Goal: Transaction & Acquisition: Subscribe to service/newsletter

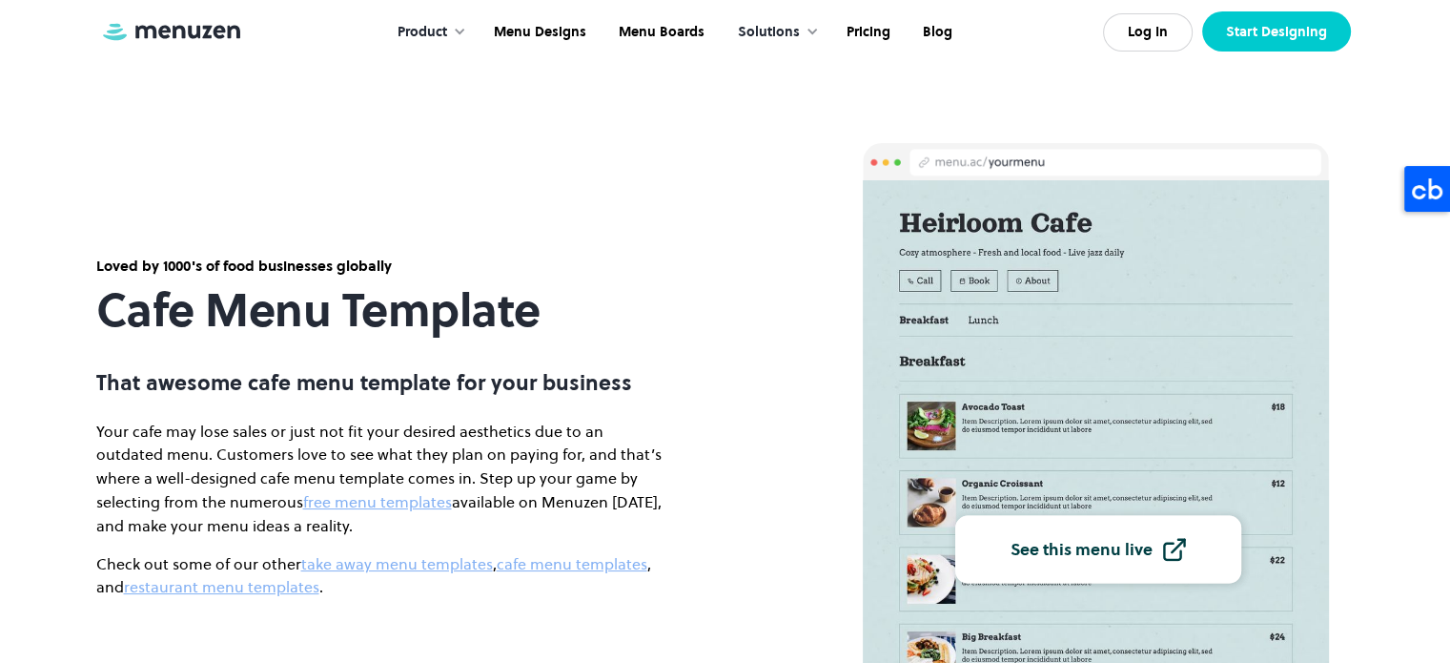
click at [1275, 34] on link "Start Designing" at bounding box center [1276, 31] width 149 height 40
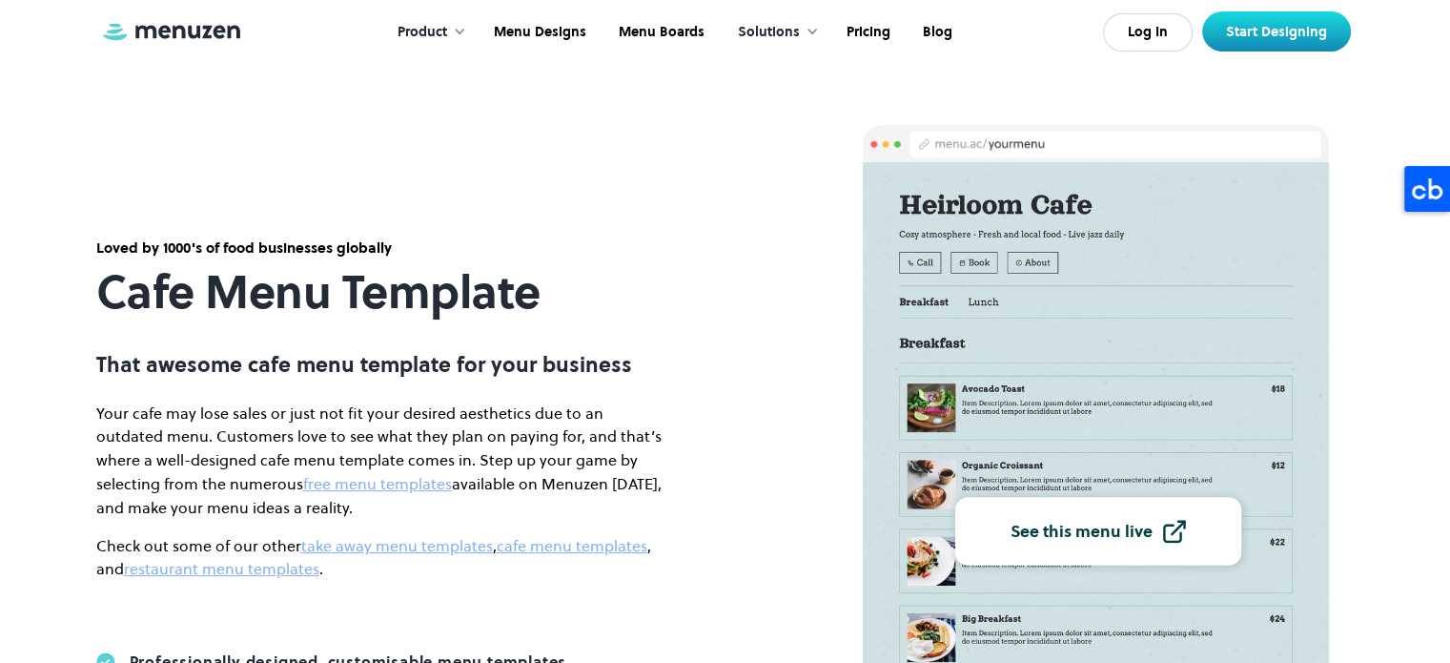
scroll to position [15, 0]
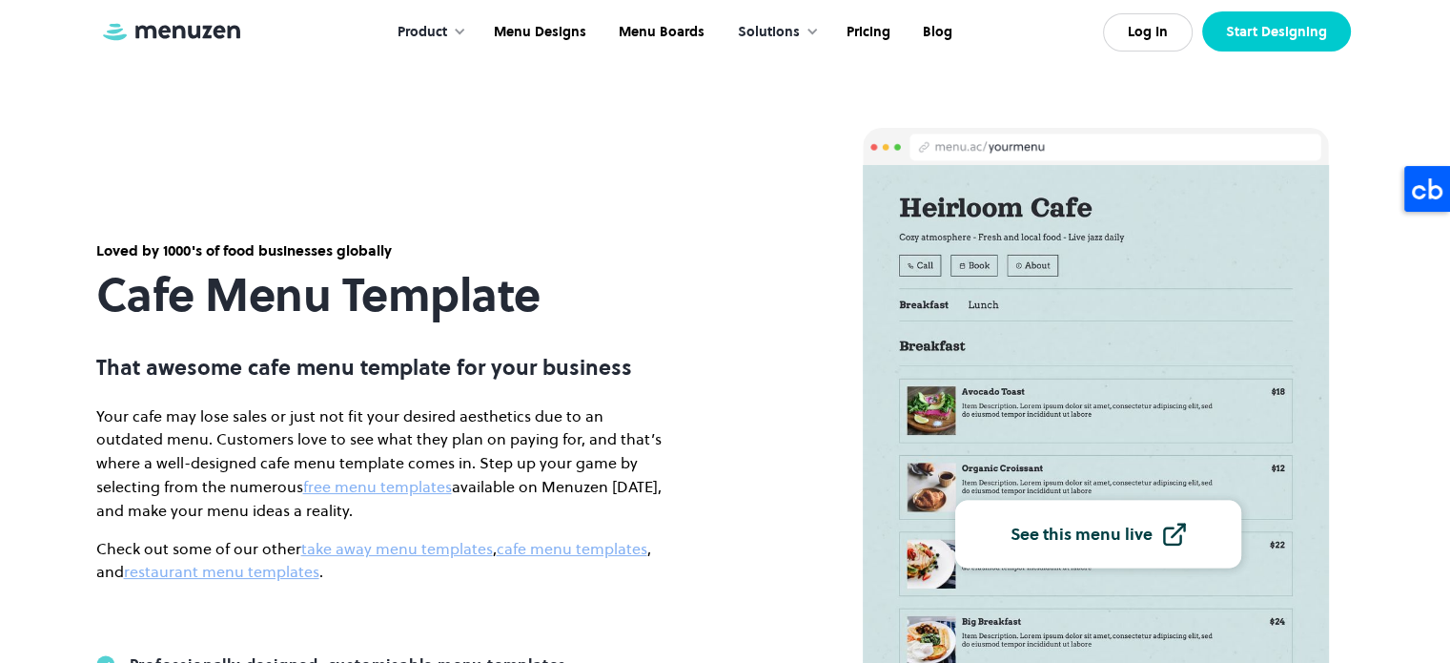
click at [1241, 30] on link "Start Designing" at bounding box center [1276, 31] width 149 height 40
click at [1156, 48] on link "Log In" at bounding box center [1148, 32] width 90 height 38
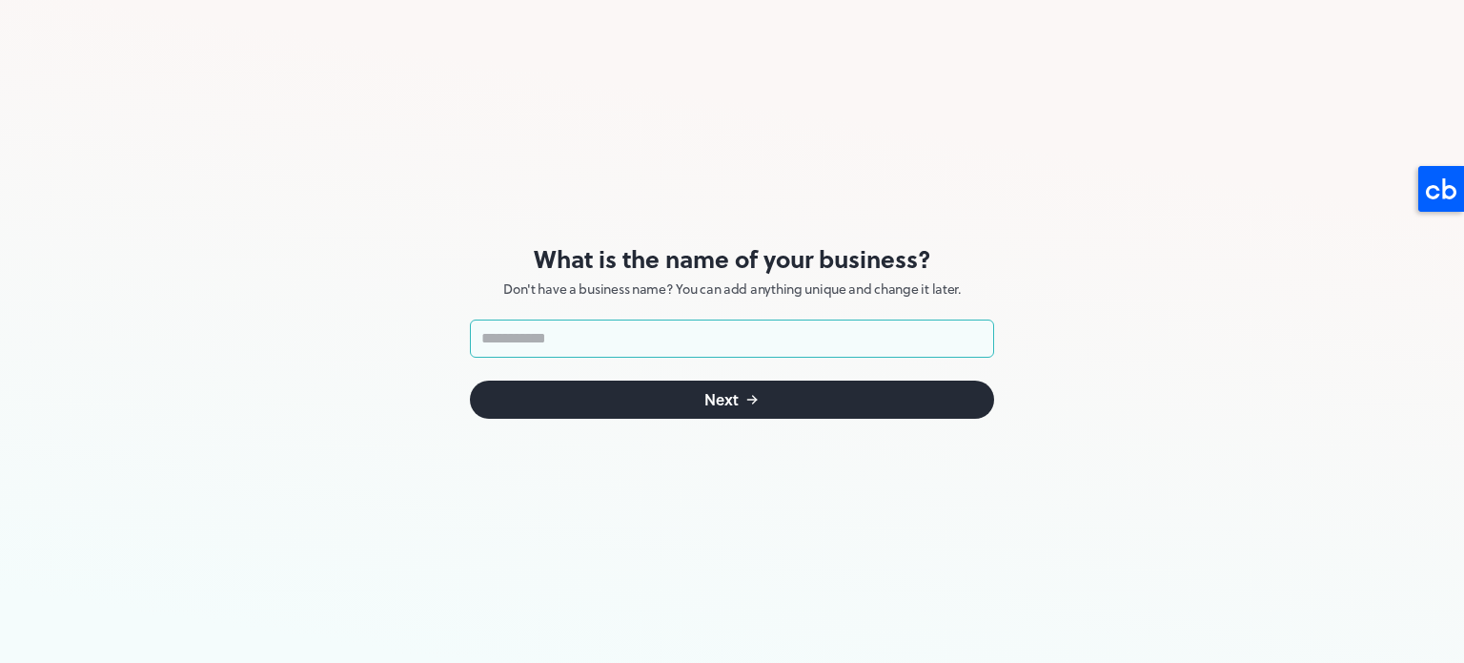
click at [578, 337] on input "text" at bounding box center [732, 338] width 524 height 38
type input "********"
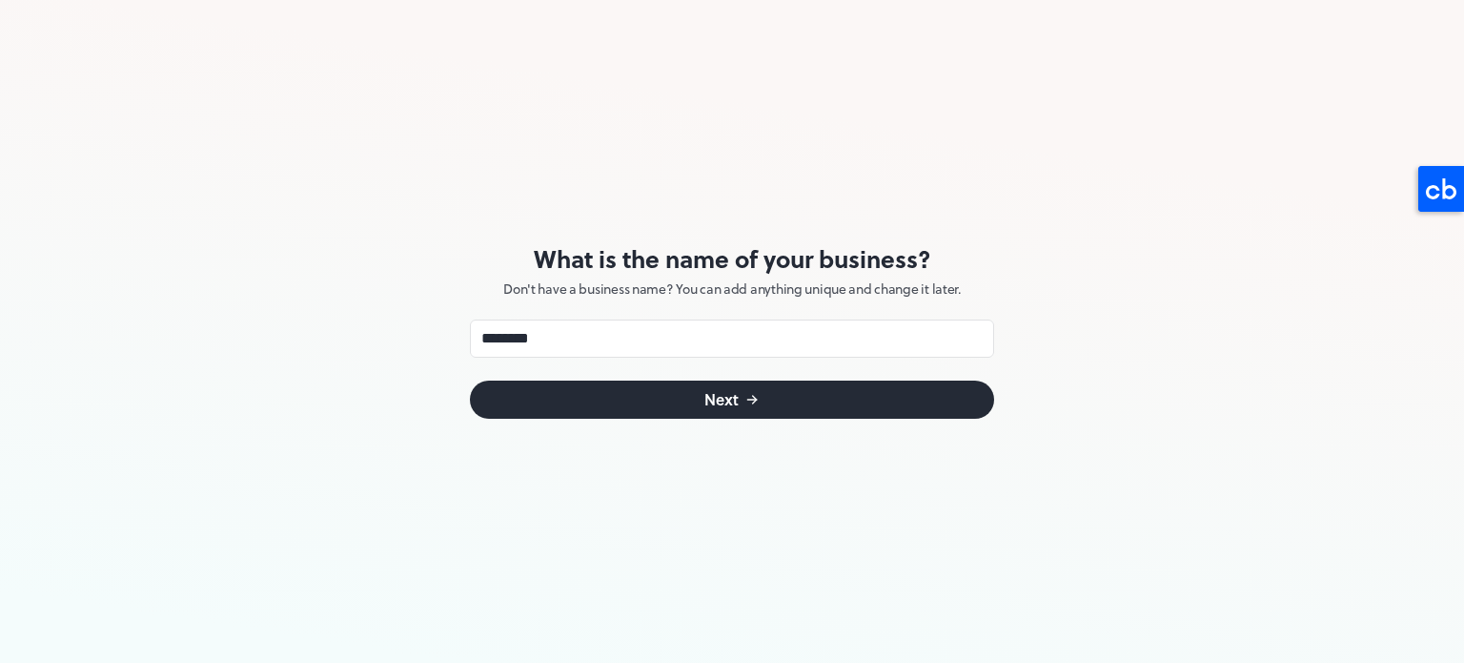
click at [695, 385] on button "Next" at bounding box center [732, 399] width 524 height 38
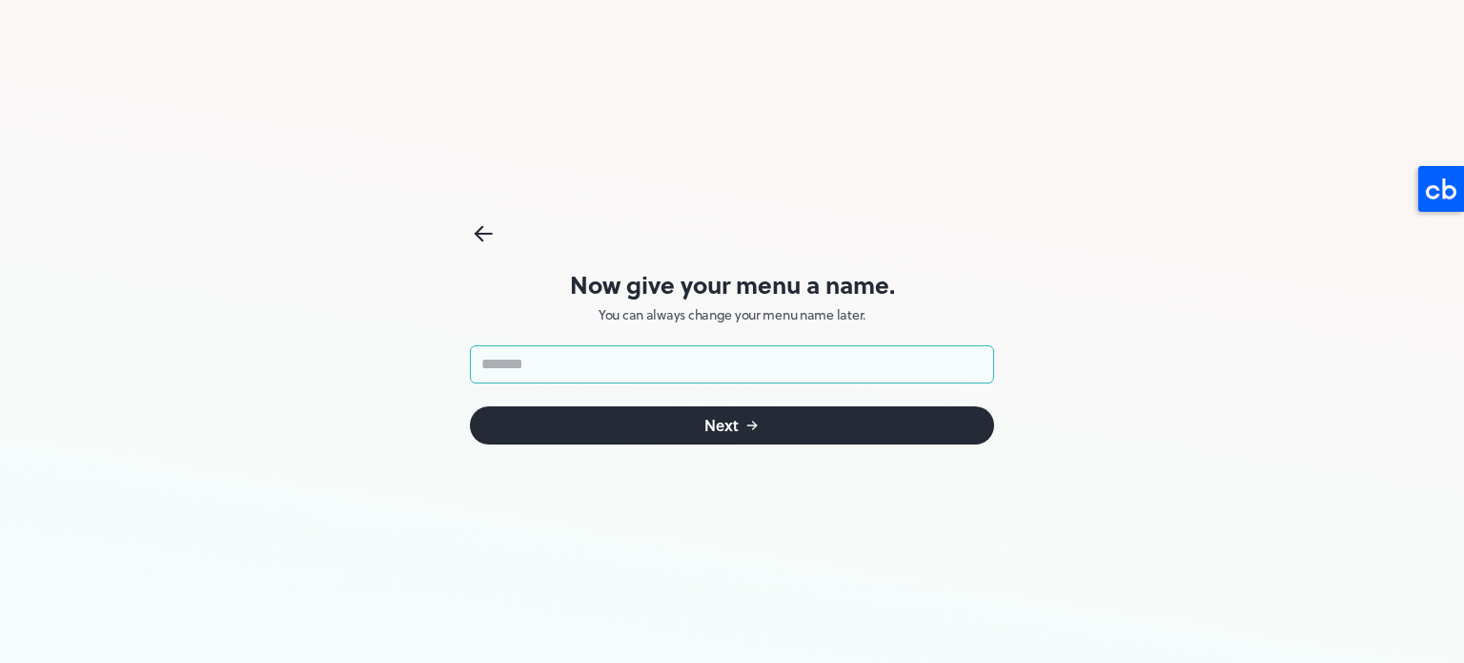
click at [663, 354] on input "text" at bounding box center [732, 364] width 524 height 38
type input "**********"
click at [727, 418] on div "Next" at bounding box center [721, 425] width 34 height 15
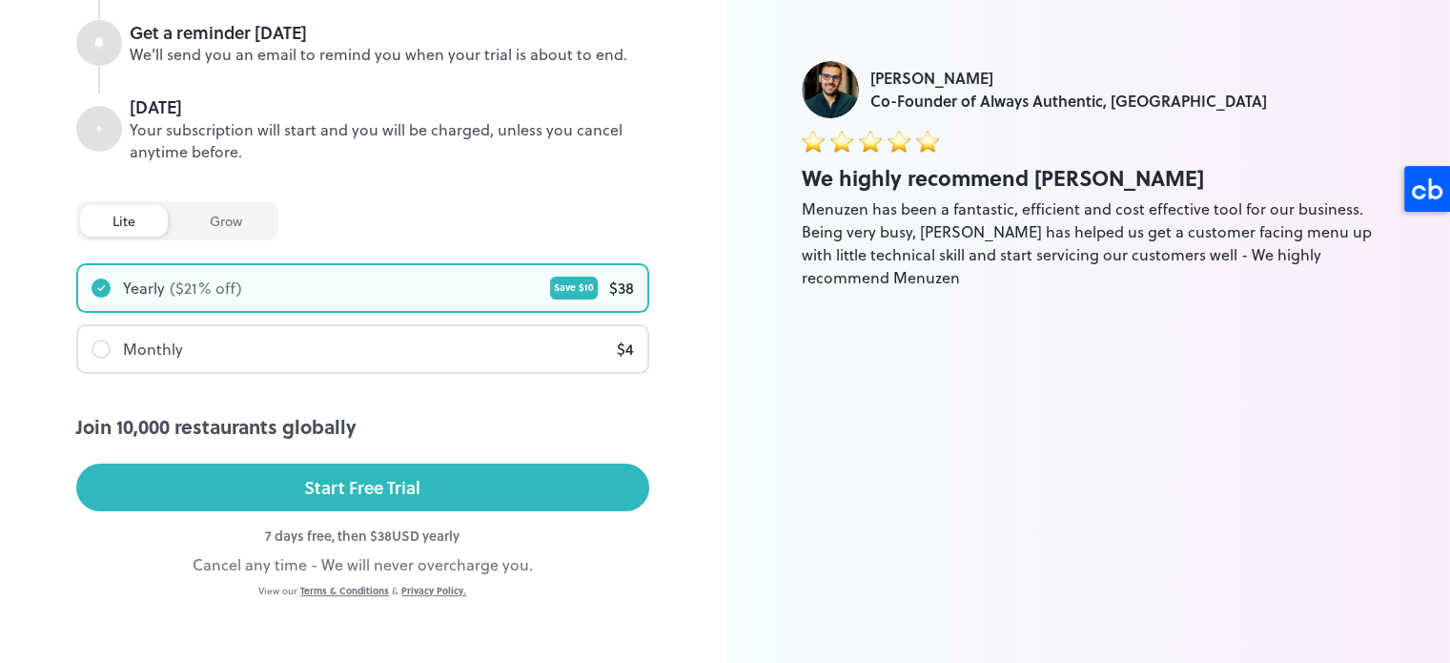
scroll to position [324, 0]
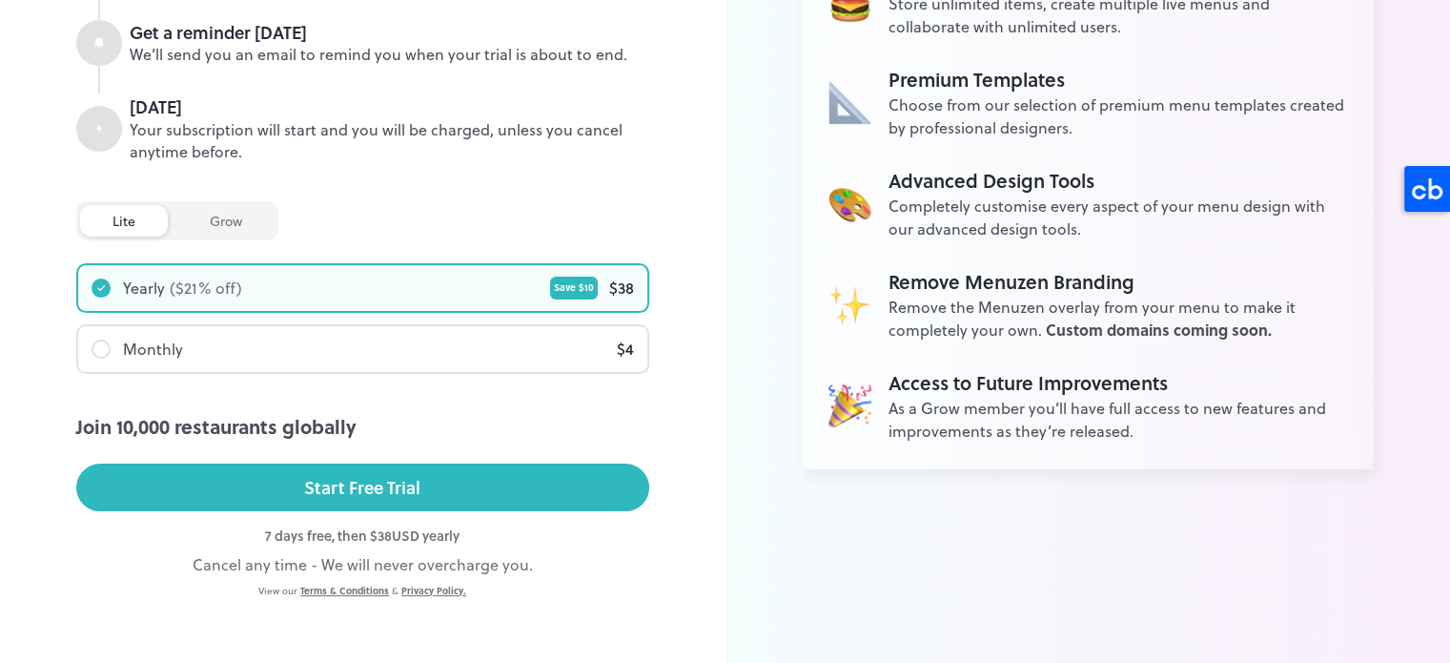
click at [263, 217] on div "grow" at bounding box center [225, 220] width 97 height 31
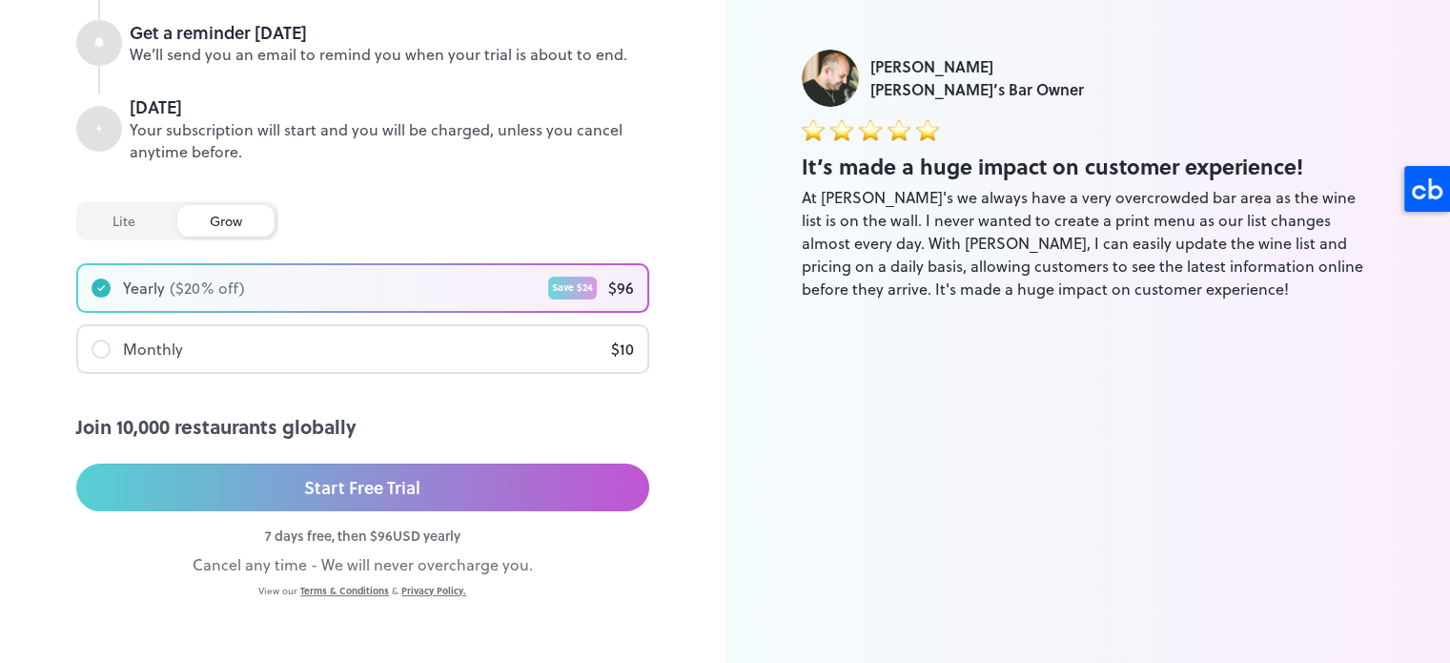
click at [111, 213] on div "lite" at bounding box center [124, 220] width 88 height 31
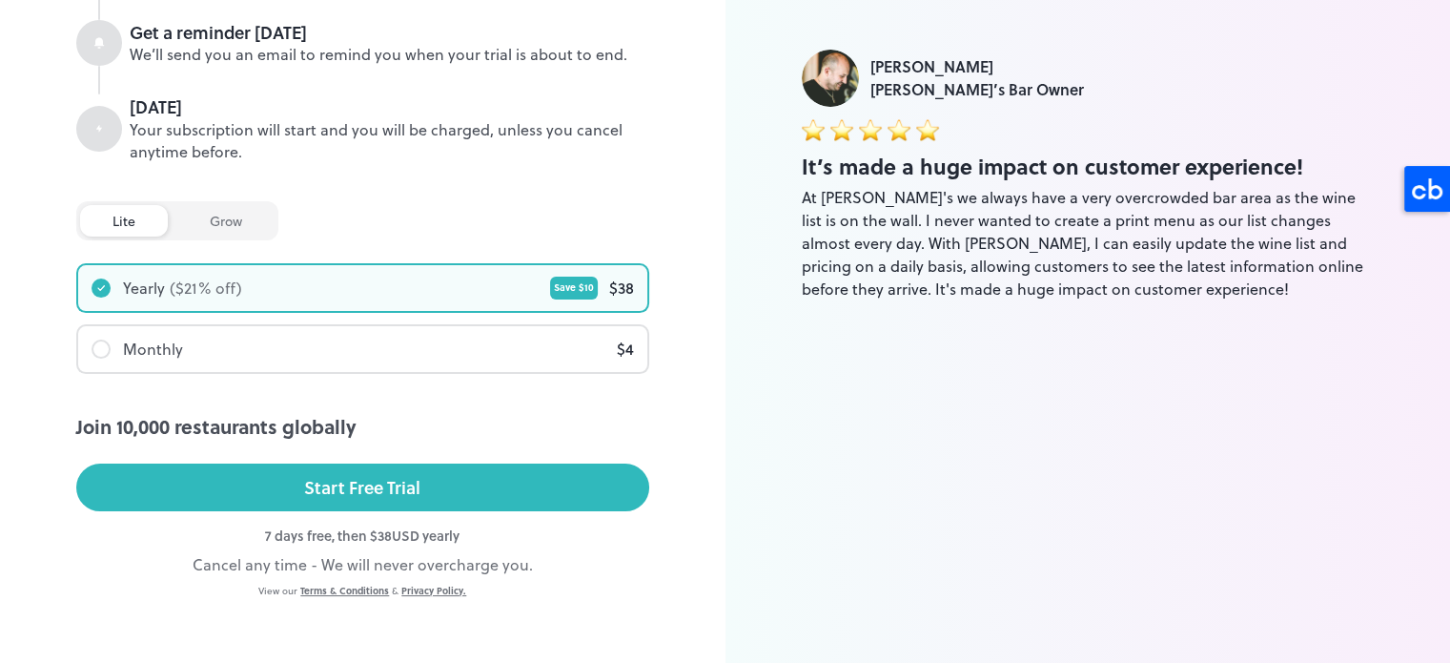
click at [211, 220] on div "grow" at bounding box center [225, 220] width 97 height 31
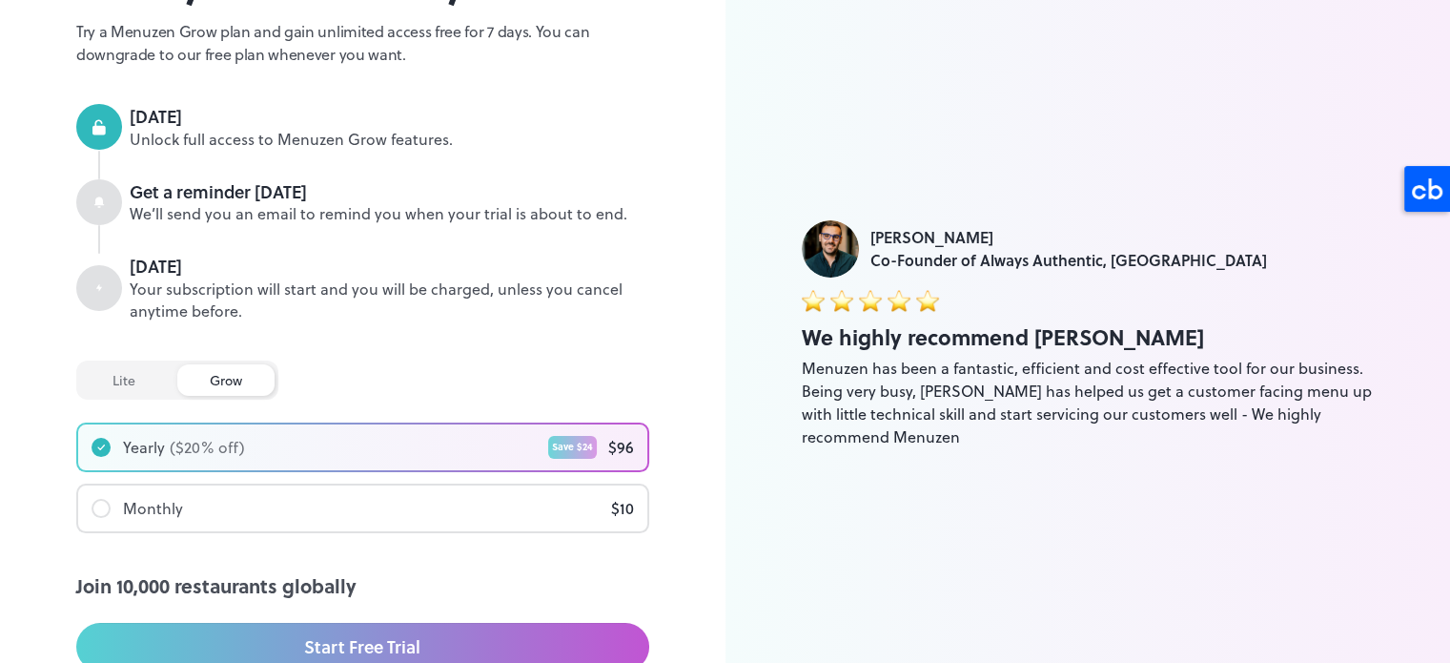
scroll to position [166, 0]
click at [137, 381] on div "lite" at bounding box center [124, 378] width 88 height 31
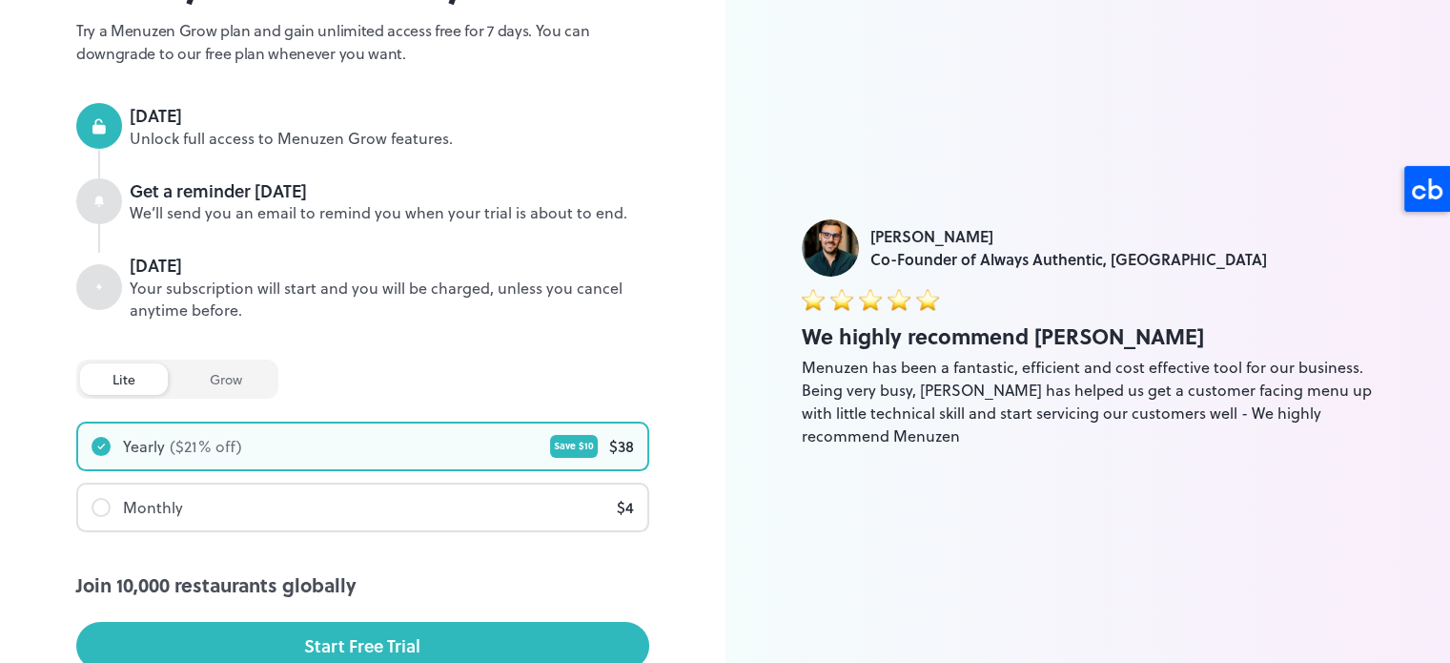
click at [219, 373] on div "grow" at bounding box center [225, 378] width 97 height 31
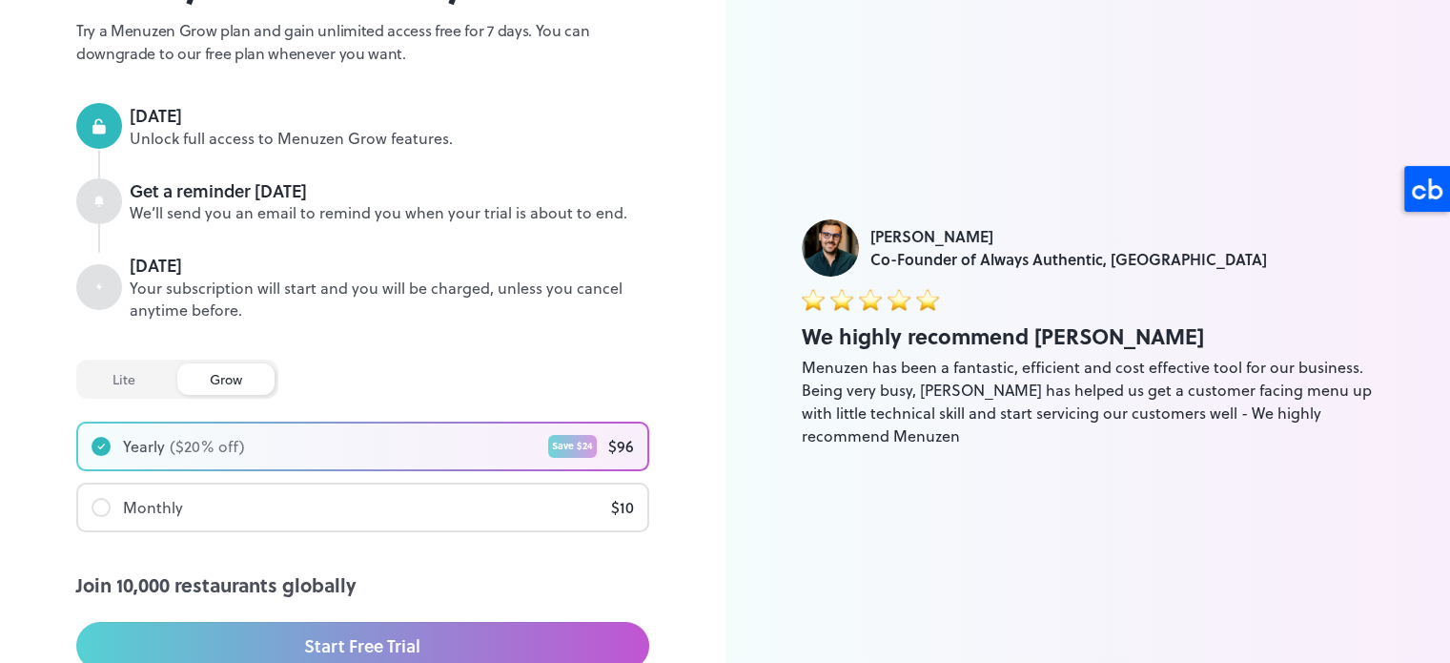
click at [135, 371] on div "lite" at bounding box center [124, 378] width 88 height 31
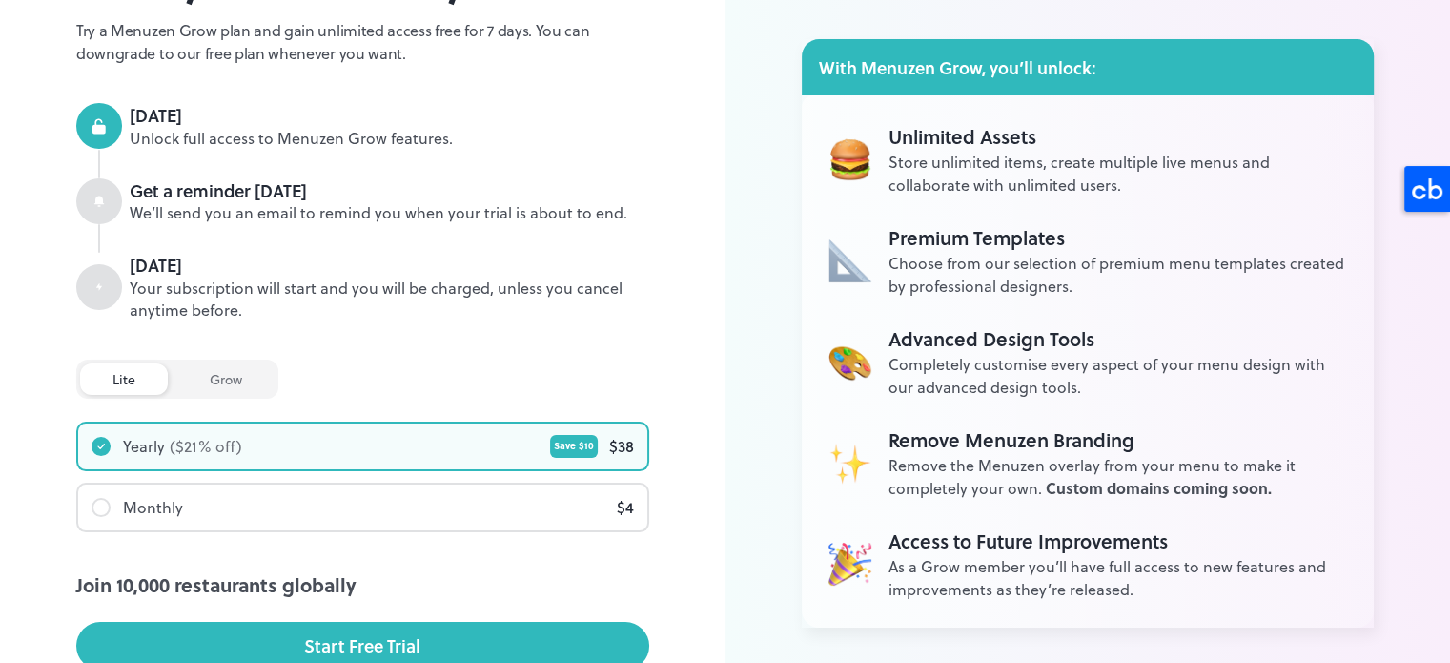
click at [225, 377] on div "grow" at bounding box center [225, 378] width 97 height 31
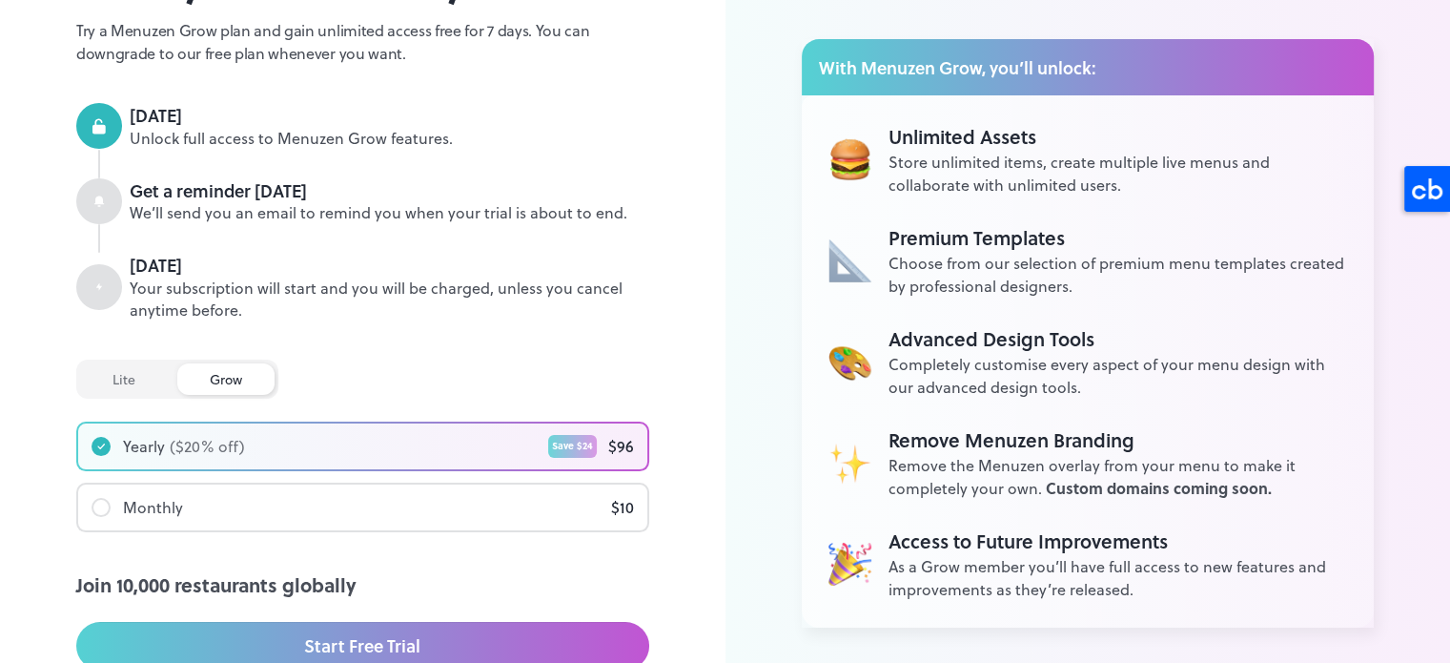
click at [111, 375] on div "lite" at bounding box center [124, 378] width 88 height 31
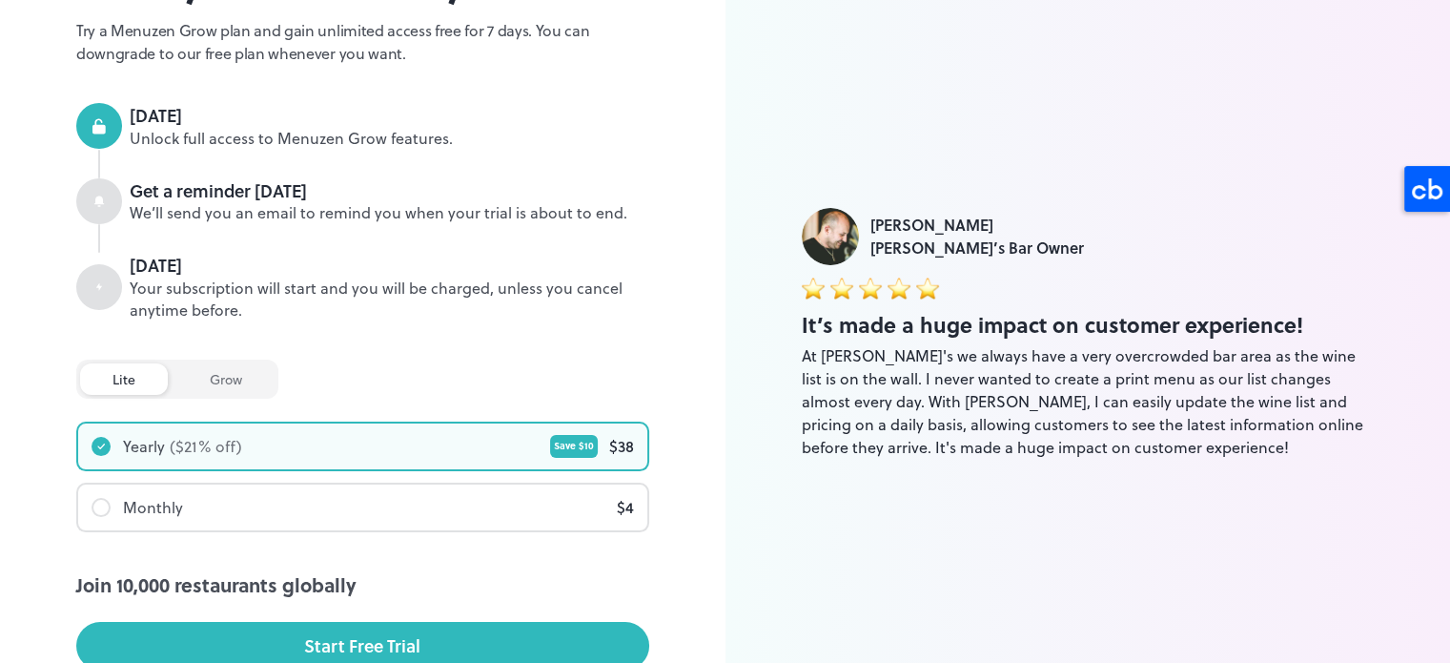
click at [221, 377] on div "grow" at bounding box center [225, 378] width 97 height 31
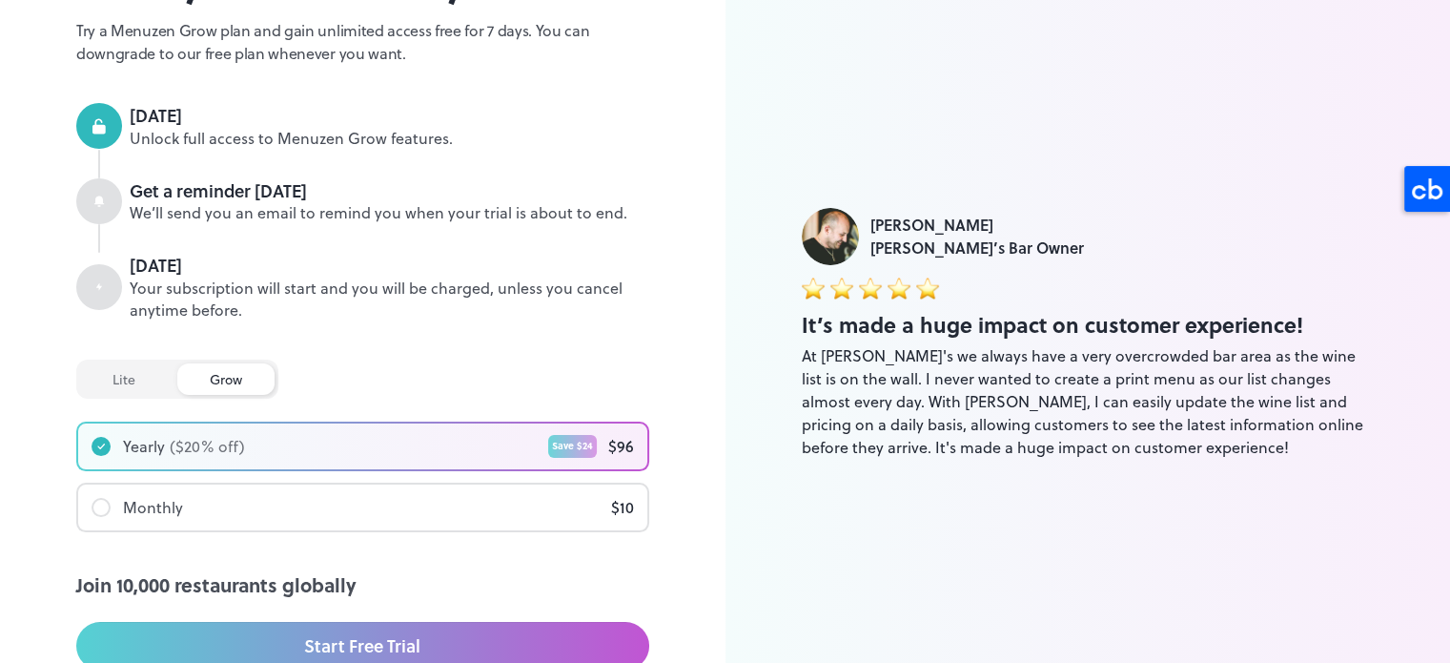
click at [119, 379] on div "lite" at bounding box center [124, 378] width 88 height 31
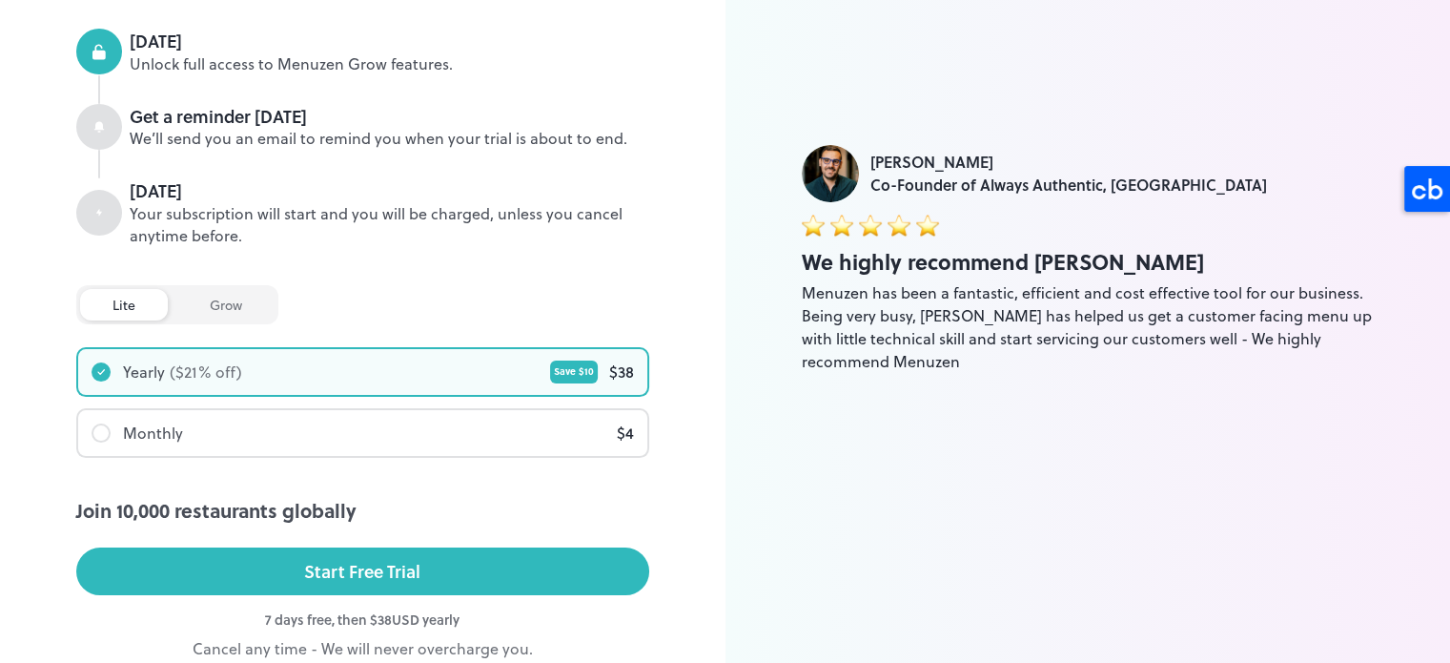
scroll to position [335, 0]
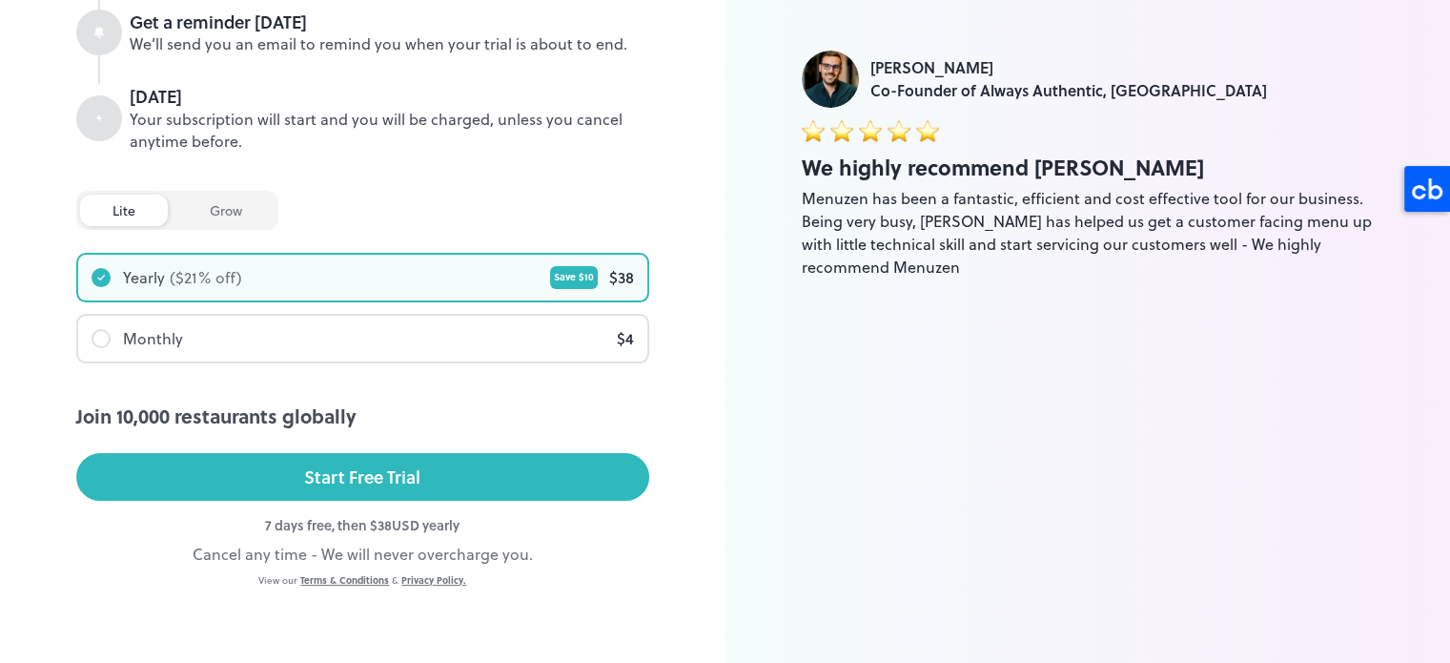
click at [318, 525] on div "7 days free, then $ 38 USD yearly" at bounding box center [362, 525] width 573 height 20
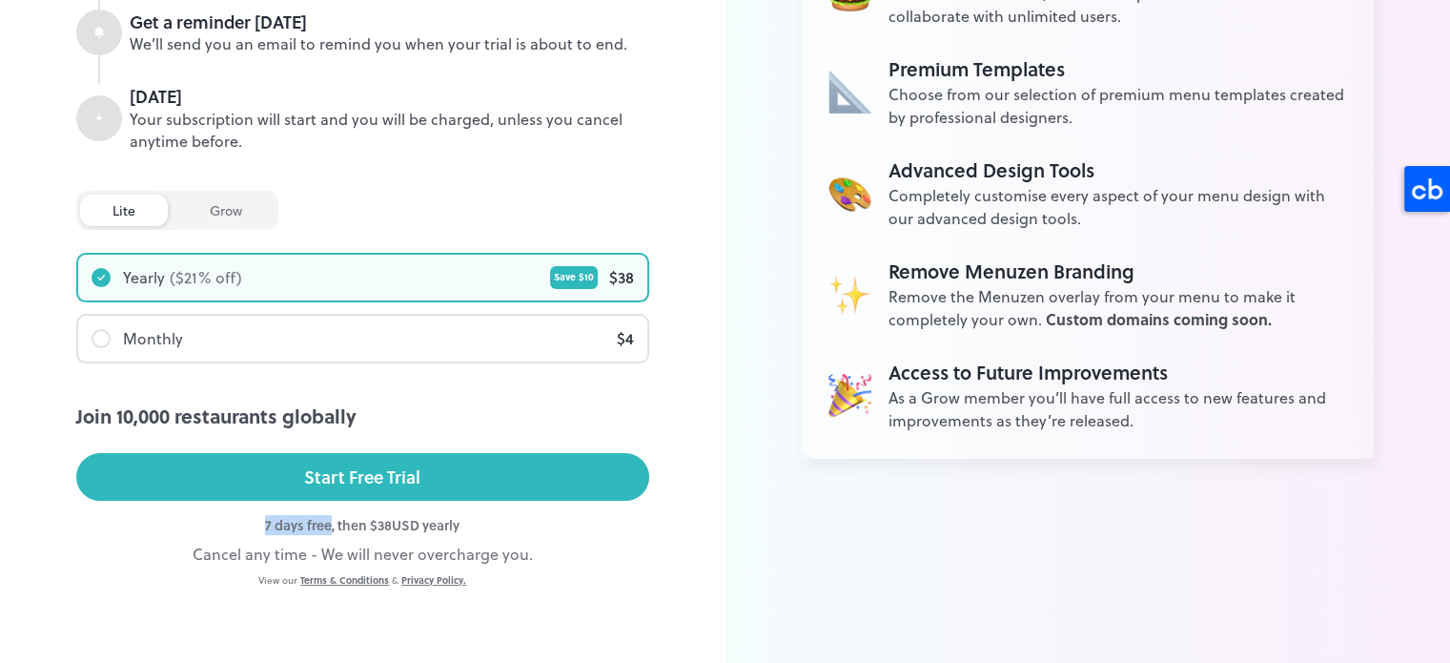
drag, startPoint x: 318, startPoint y: 525, endPoint x: 363, endPoint y: 449, distance: 88.4
click at [347, 471] on div "lite Plan Start your free 7 day trial Try a Menuzen Grow plan and gain unlimite…" at bounding box center [362, 165] width 573 height 846
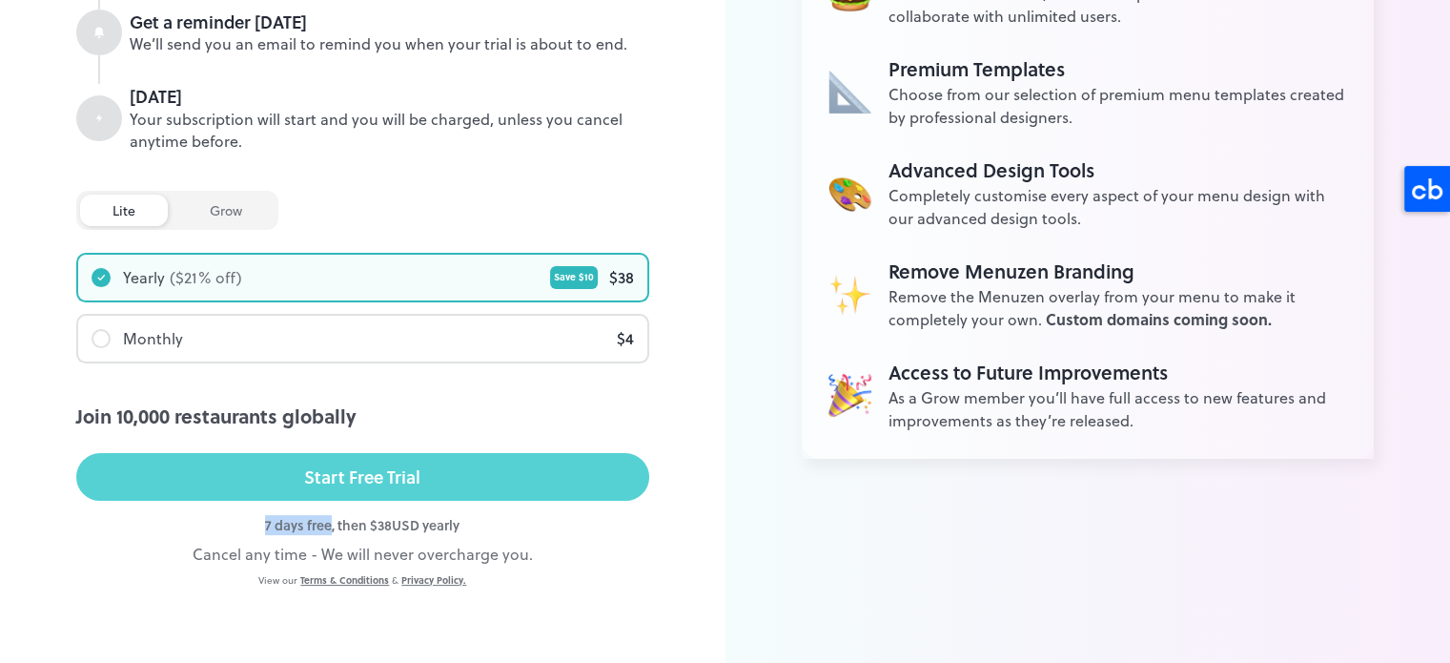
click at [387, 469] on div "Start Free Trial" at bounding box center [362, 476] width 116 height 29
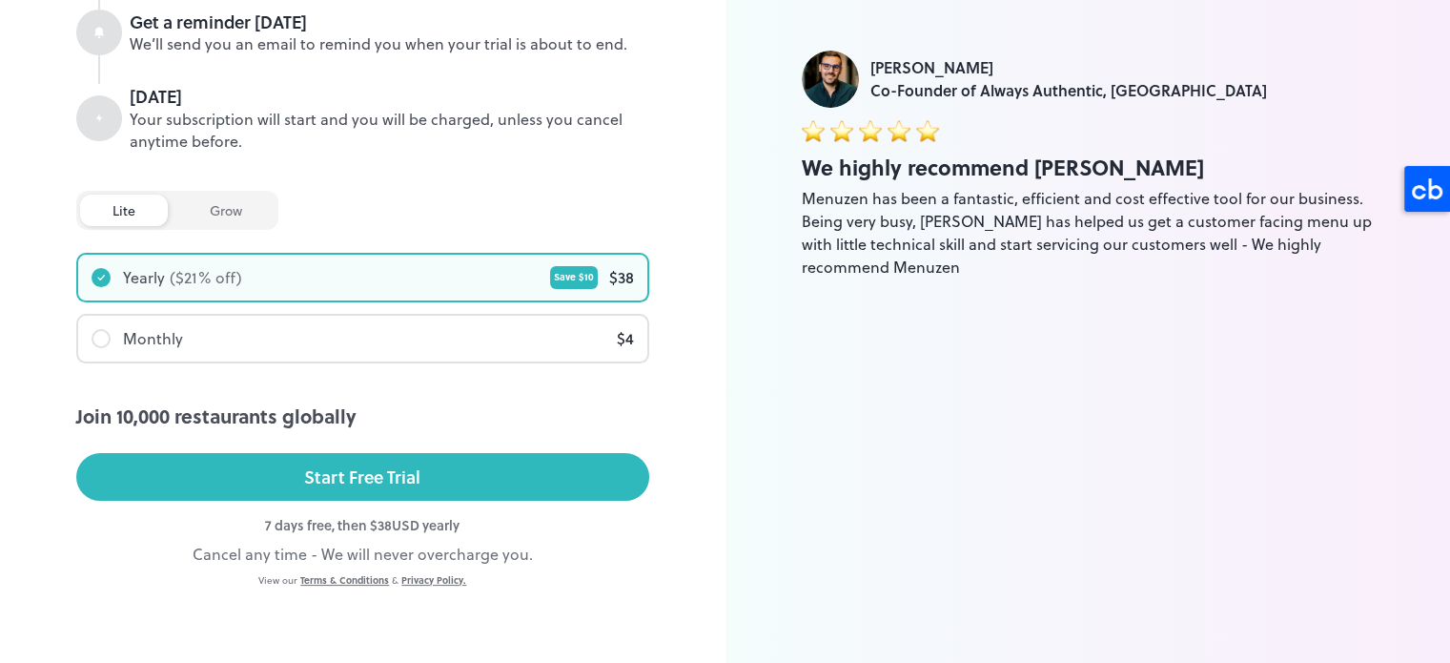
click at [758, 101] on div "[PERSON_NAME] Co-Founder of Always Authentic, [GEOGRAPHIC_DATA] We highly recom…" at bounding box center [1087, 164] width 725 height 998
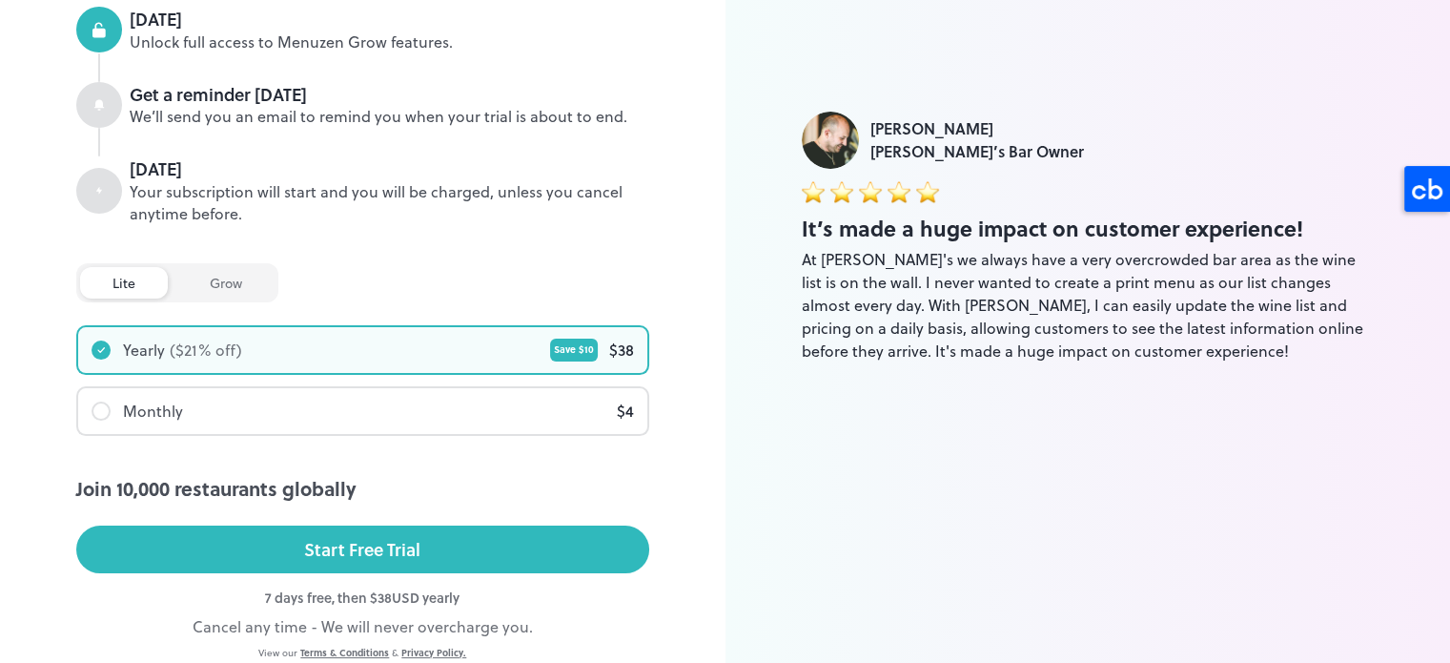
scroll to position [335, 0]
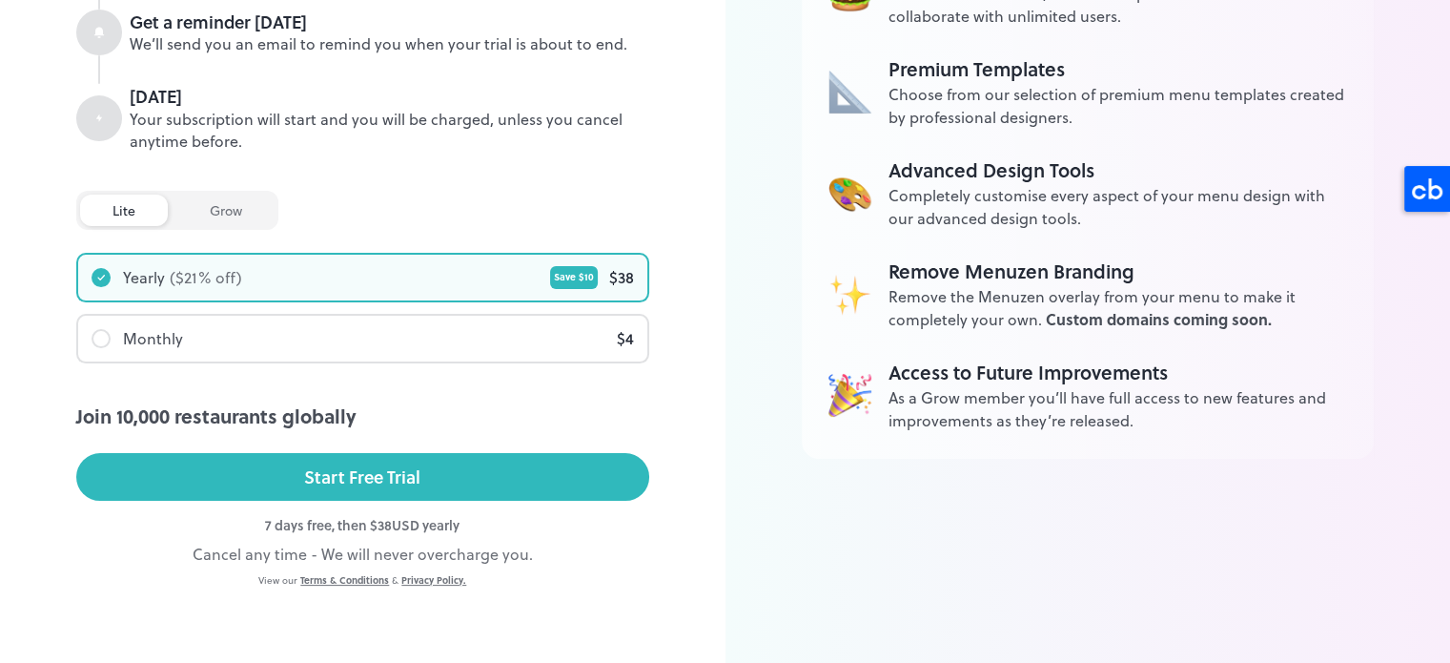
click at [514, 348] on div "Monthly $ 4" at bounding box center [362, 339] width 569 height 46
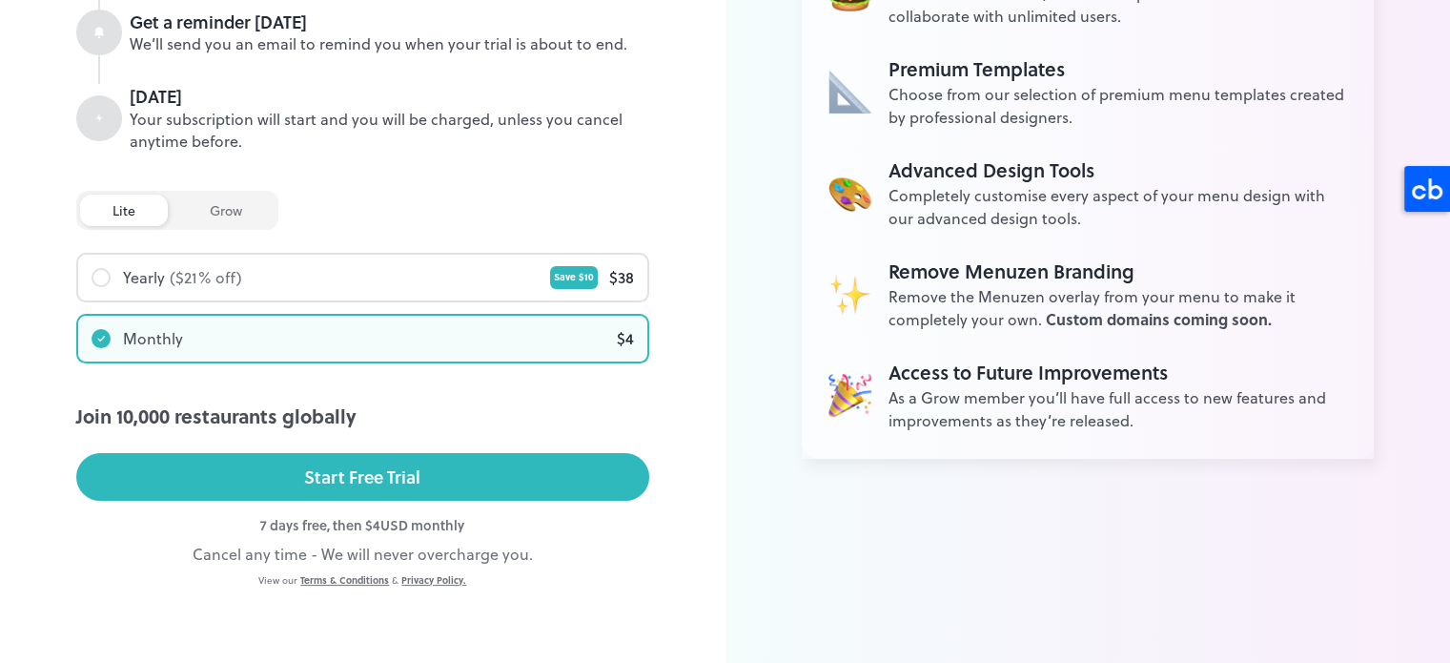
click at [518, 287] on div "Yearly ($ 21 % off) Save $ 10 $ 38" at bounding box center [362, 278] width 569 height 46
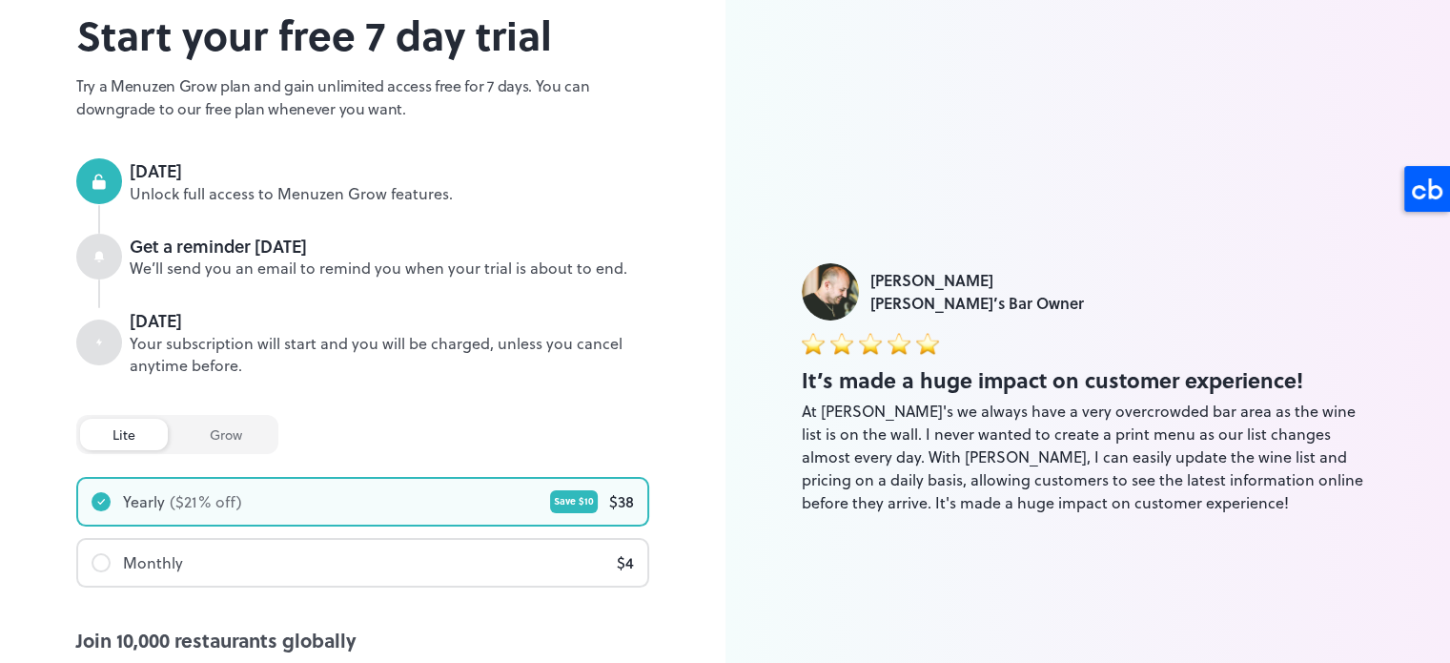
scroll to position [110, 0]
click at [103, 253] on icon at bounding box center [98, 257] width 11 height 11
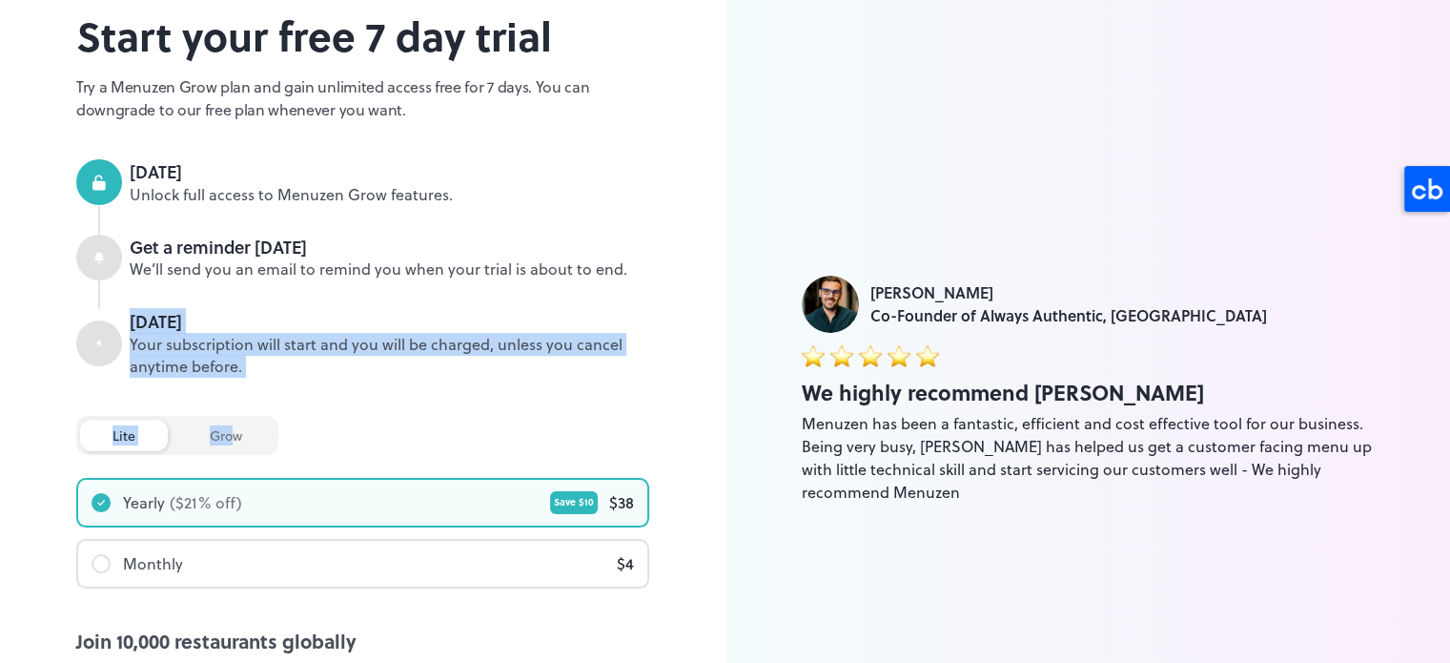
drag, startPoint x: 104, startPoint y: 352, endPoint x: 234, endPoint y: 439, distance: 156.5
click at [234, 439] on div "lite Plan Start your free 7 day trial Try a Menuzen Grow plan and gain unlimite…" at bounding box center [362, 390] width 573 height 846
click at [234, 439] on div "grow" at bounding box center [225, 434] width 97 height 31
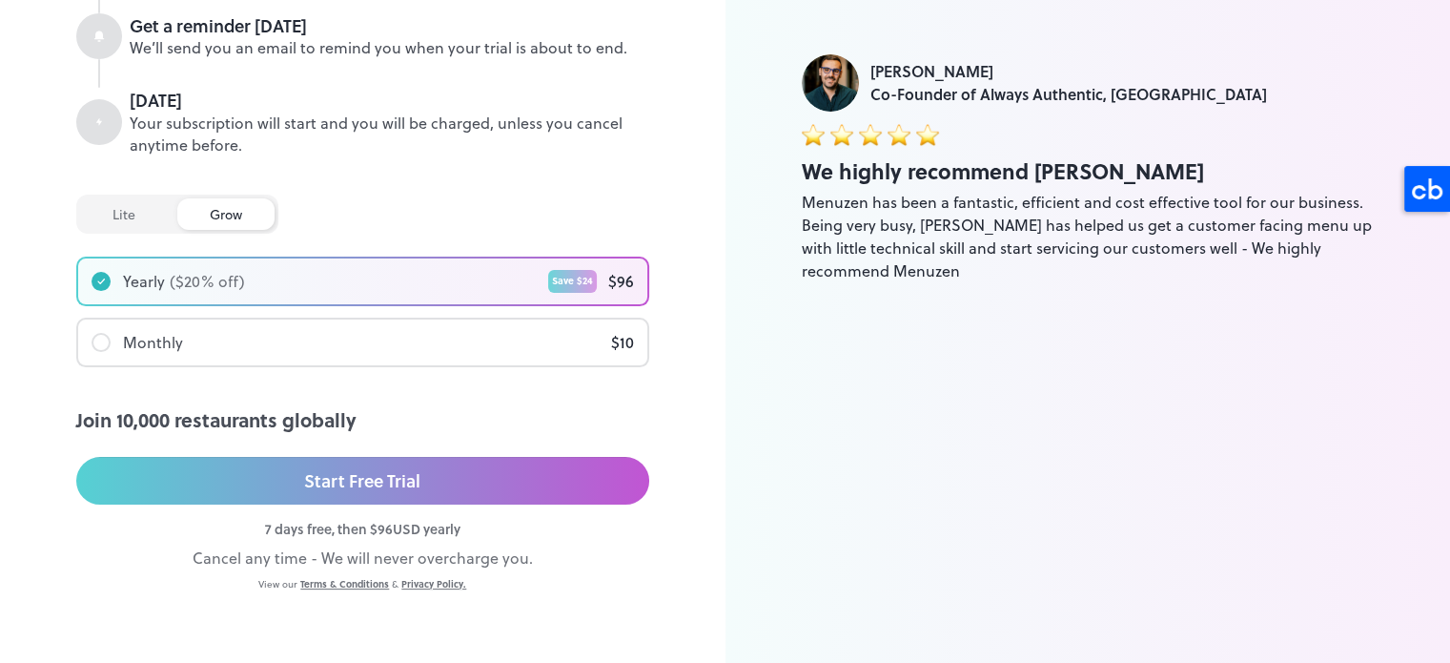
scroll to position [335, 0]
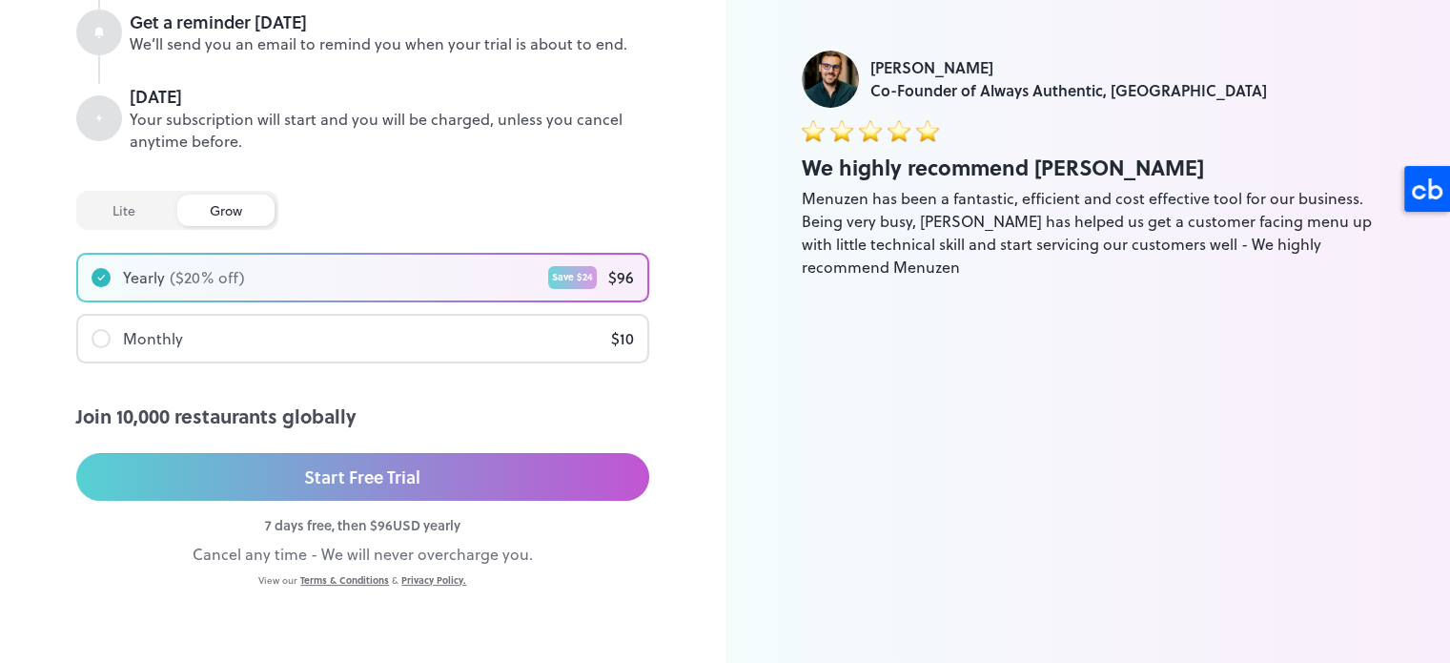
click at [131, 216] on div "lite" at bounding box center [124, 209] width 88 height 31
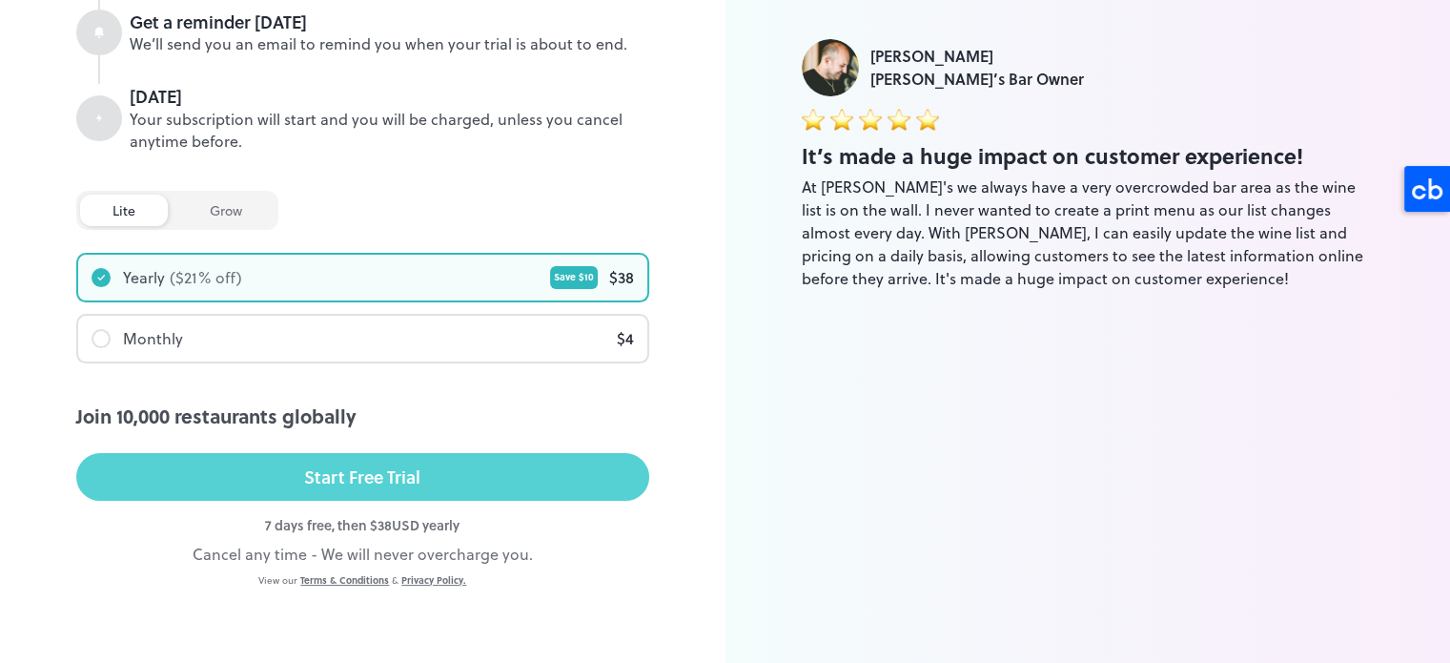
click at [389, 486] on div "Start Free Trial" at bounding box center [362, 476] width 116 height 29
